Goal: Information Seeking & Learning: Learn about a topic

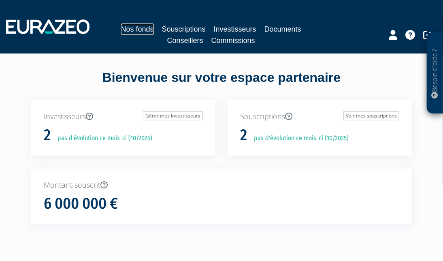
click at [147, 24] on link "Nos fonds" at bounding box center [137, 28] width 33 height 11
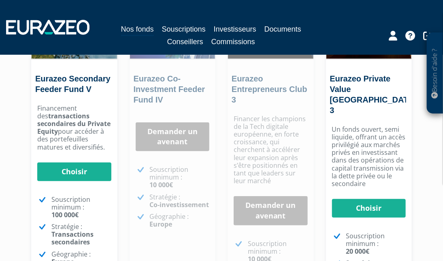
scroll to position [153, 0]
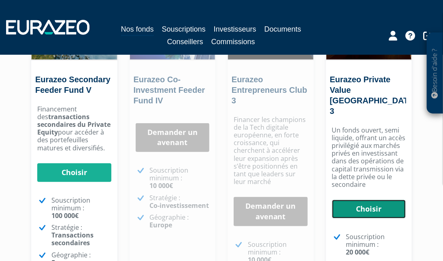
click at [371, 200] on link "Choisir" at bounding box center [369, 209] width 74 height 19
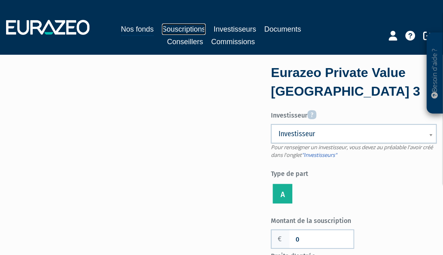
click at [173, 27] on link "Souscriptions" at bounding box center [184, 28] width 44 height 11
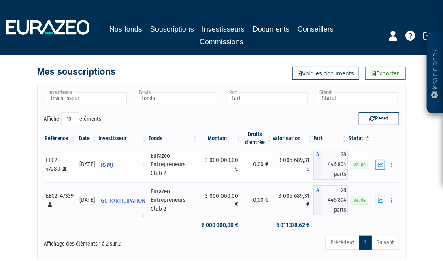
click at [382, 167] on icon "button" at bounding box center [380, 164] width 5 height 5
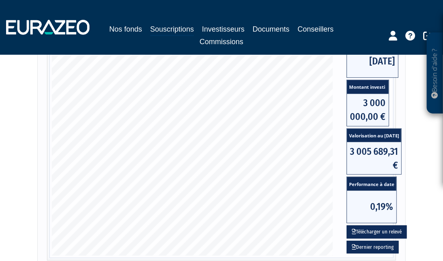
scroll to position [179, 0]
